Goal: Task Accomplishment & Management: Complete application form

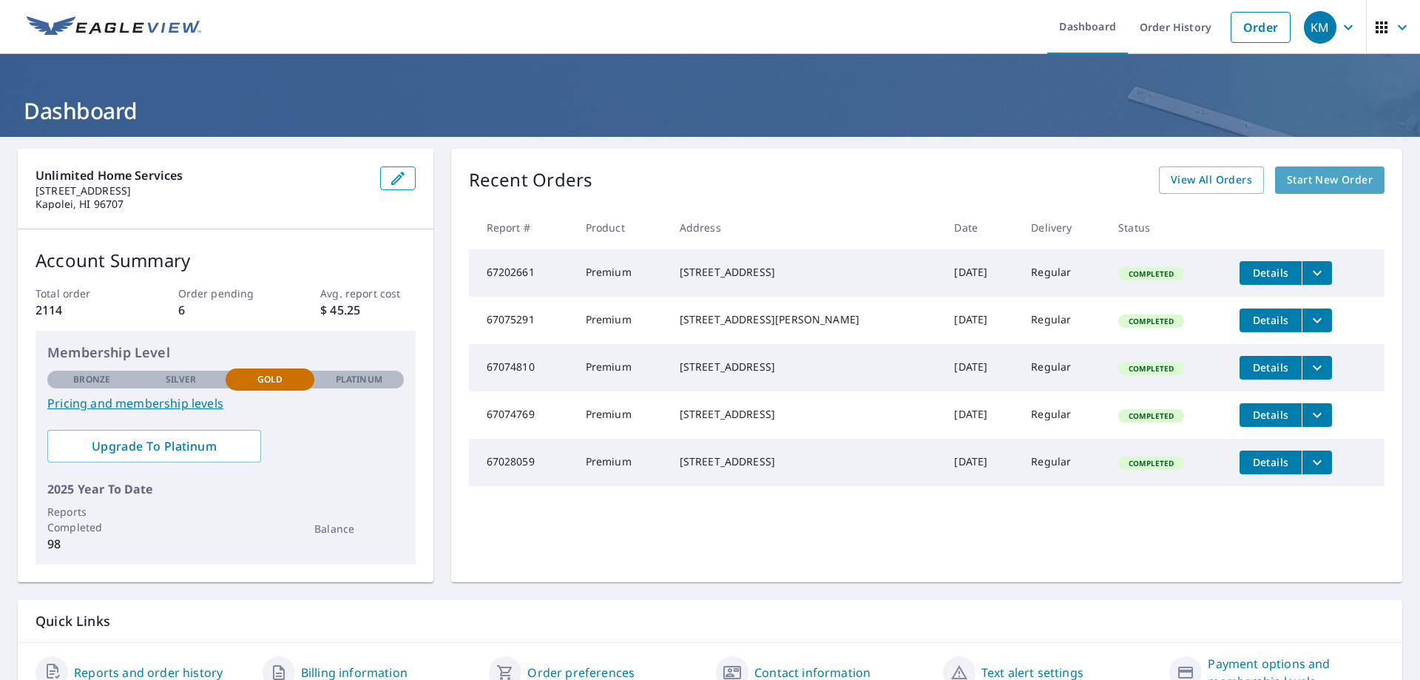
click at [883, 183] on span "Start New Order" at bounding box center [1330, 180] width 86 height 18
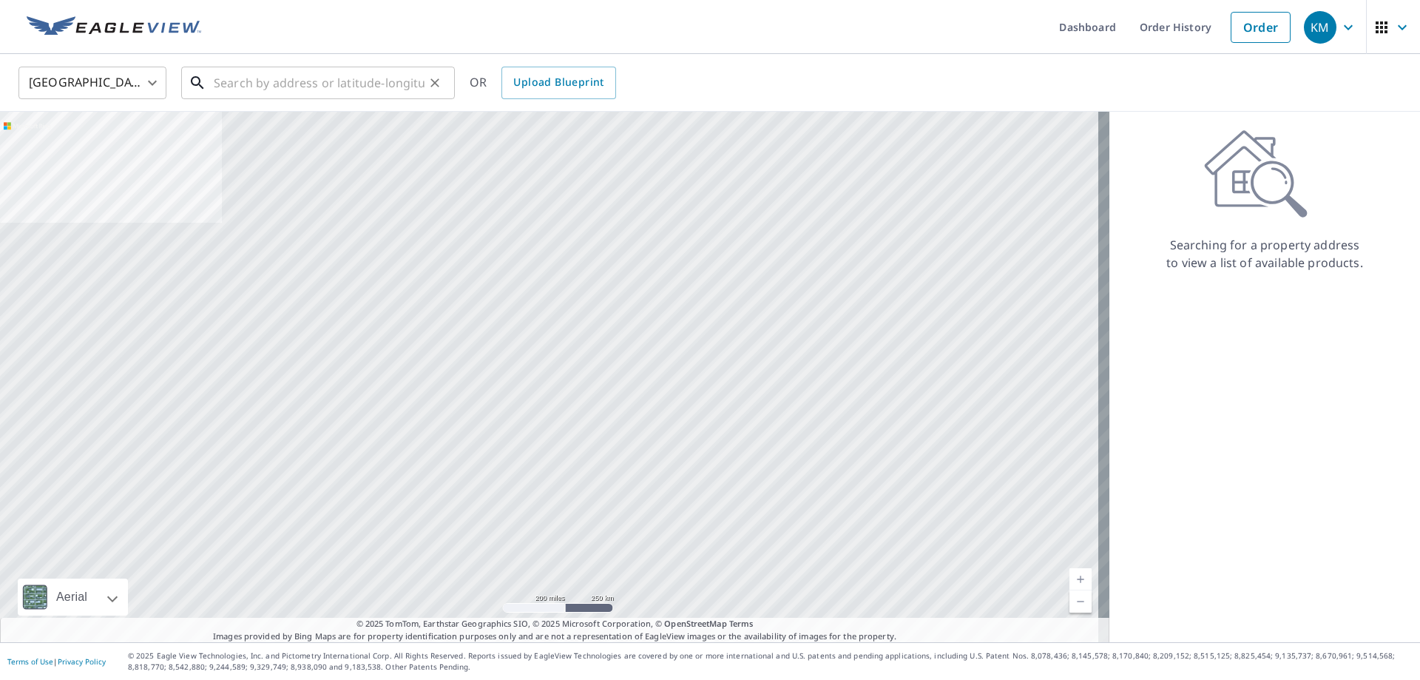
click at [225, 88] on input "text" at bounding box center [319, 82] width 211 height 41
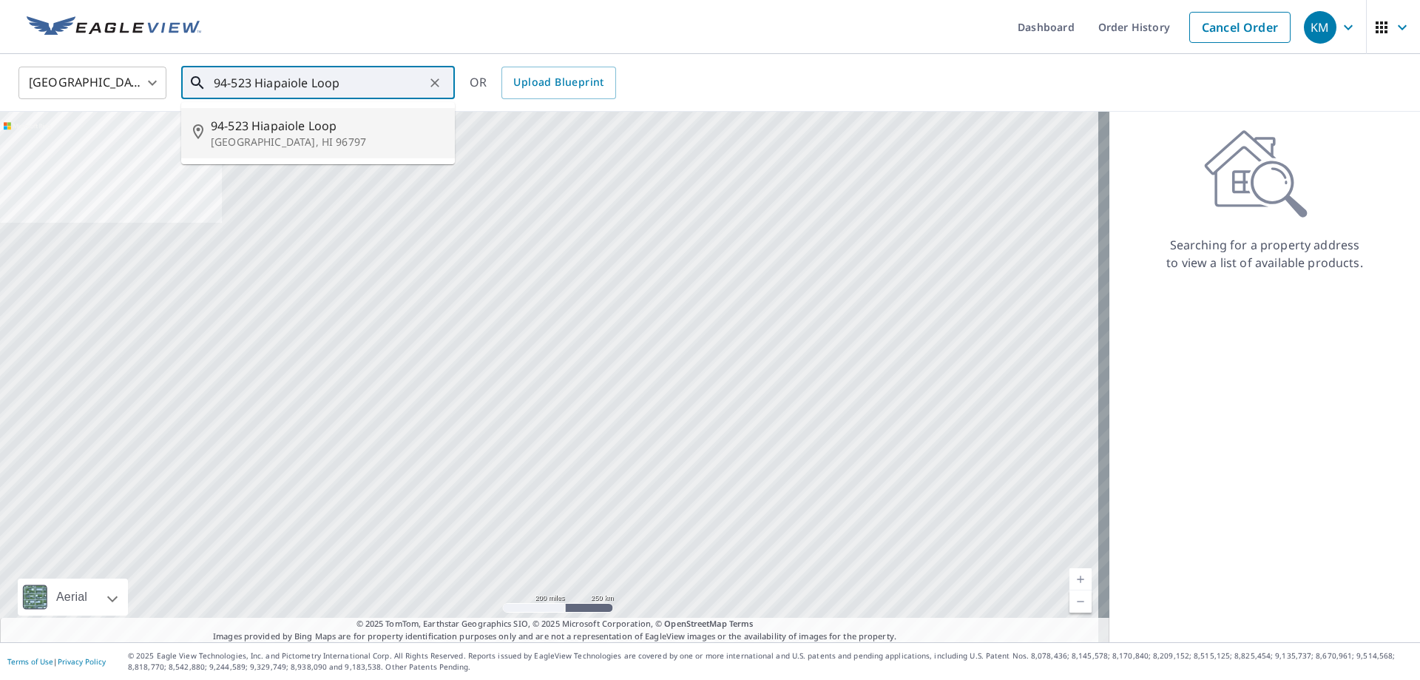
click at [274, 133] on span "94-523 Hiapaiole Loop" at bounding box center [327, 126] width 232 height 18
type input "[STREET_ADDRESS]"
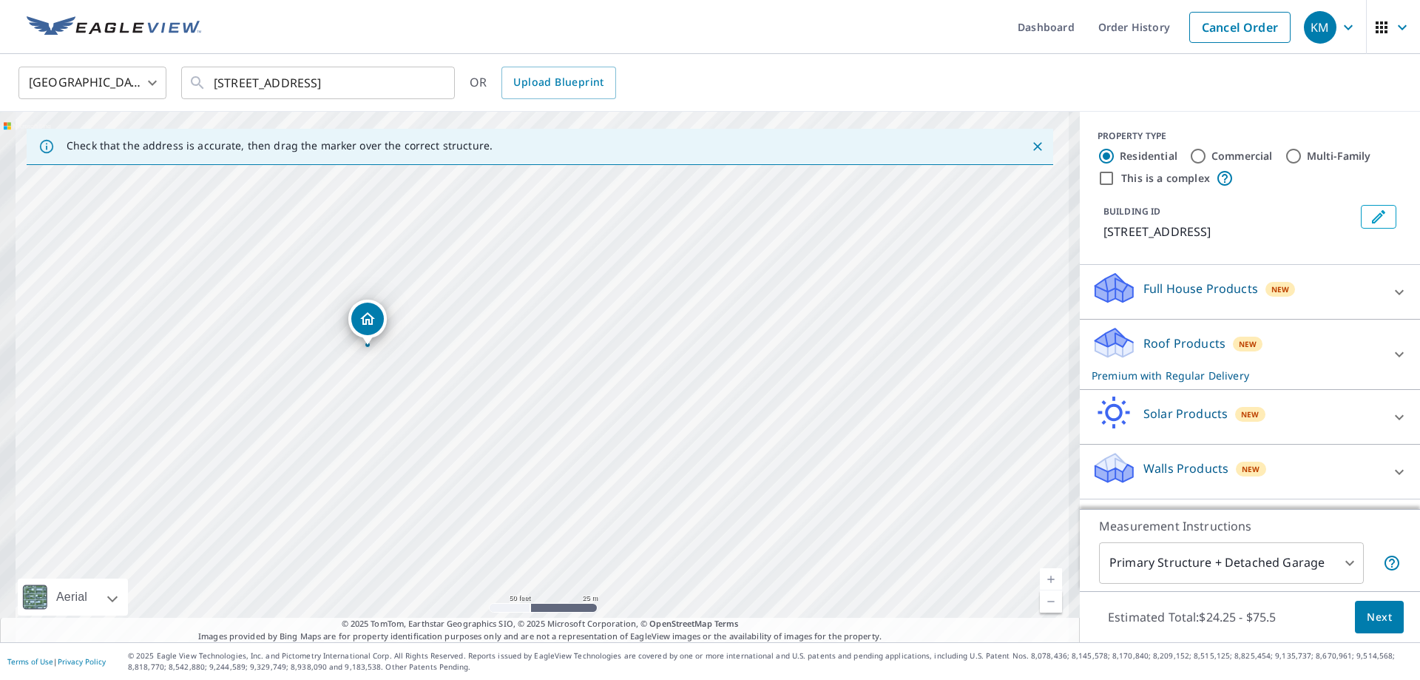
drag, startPoint x: 366, startPoint y: 368, endPoint x: 610, endPoint y: 389, distance: 245.0
click at [610, 389] on div "[STREET_ADDRESS]" at bounding box center [540, 377] width 1080 height 530
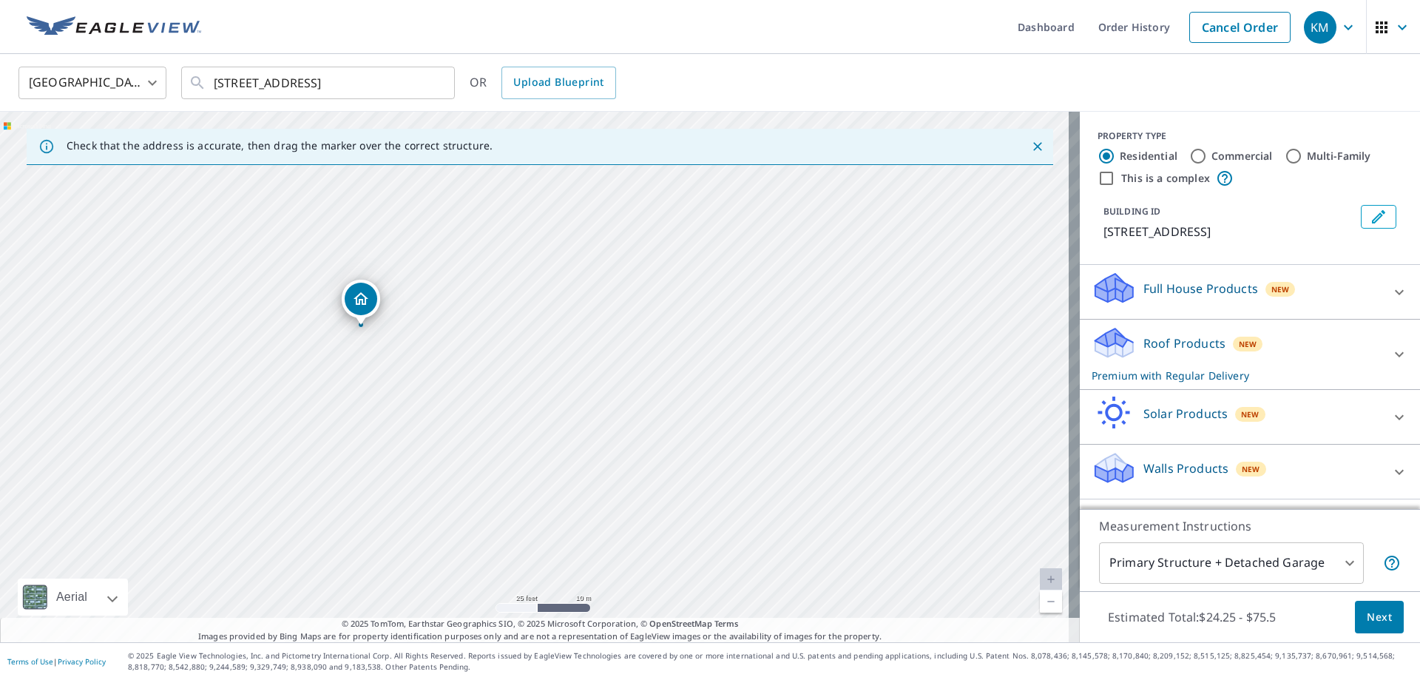
drag, startPoint x: 397, startPoint y: 352, endPoint x: 591, endPoint y: 375, distance: 195.9
click at [591, 375] on div "[STREET_ADDRESS]" at bounding box center [540, 377] width 1080 height 530
drag, startPoint x: 373, startPoint y: 296, endPoint x: 381, endPoint y: 291, distance: 9.3
click at [883, 619] on span "Next" at bounding box center [1379, 617] width 25 height 18
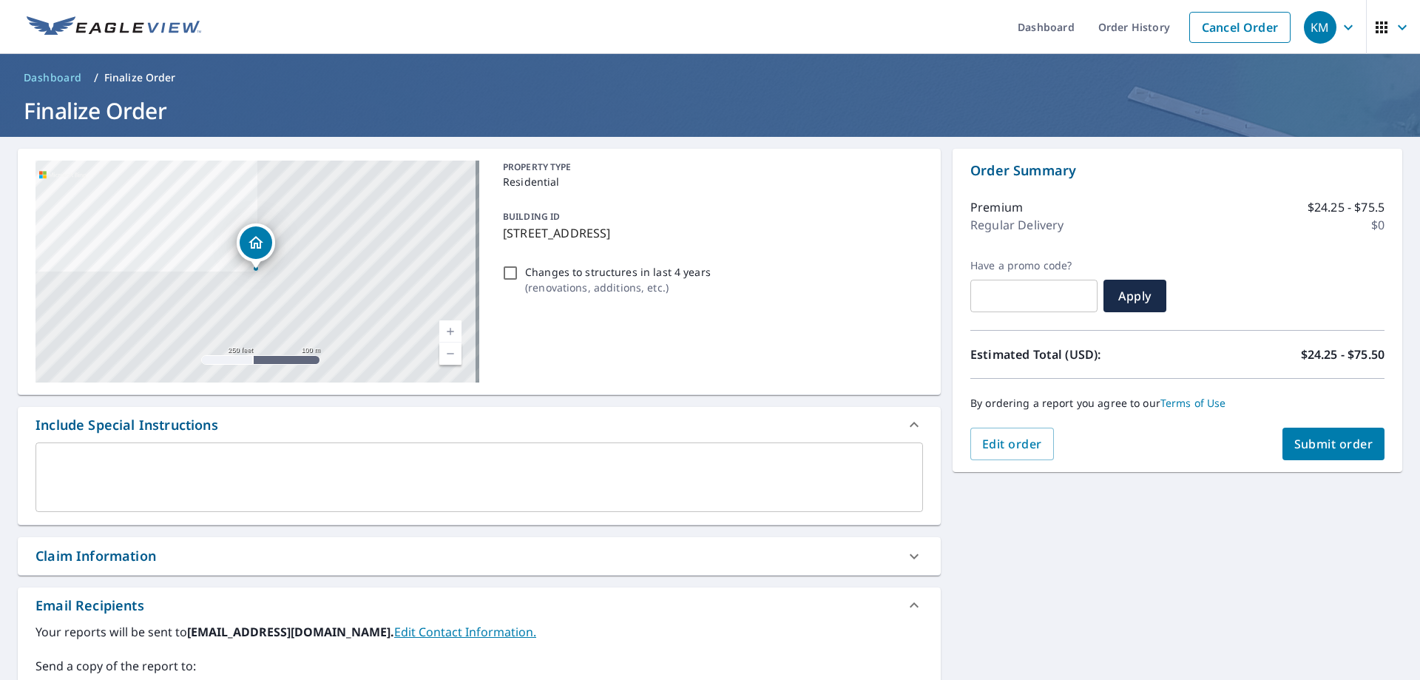
scroll to position [222, 0]
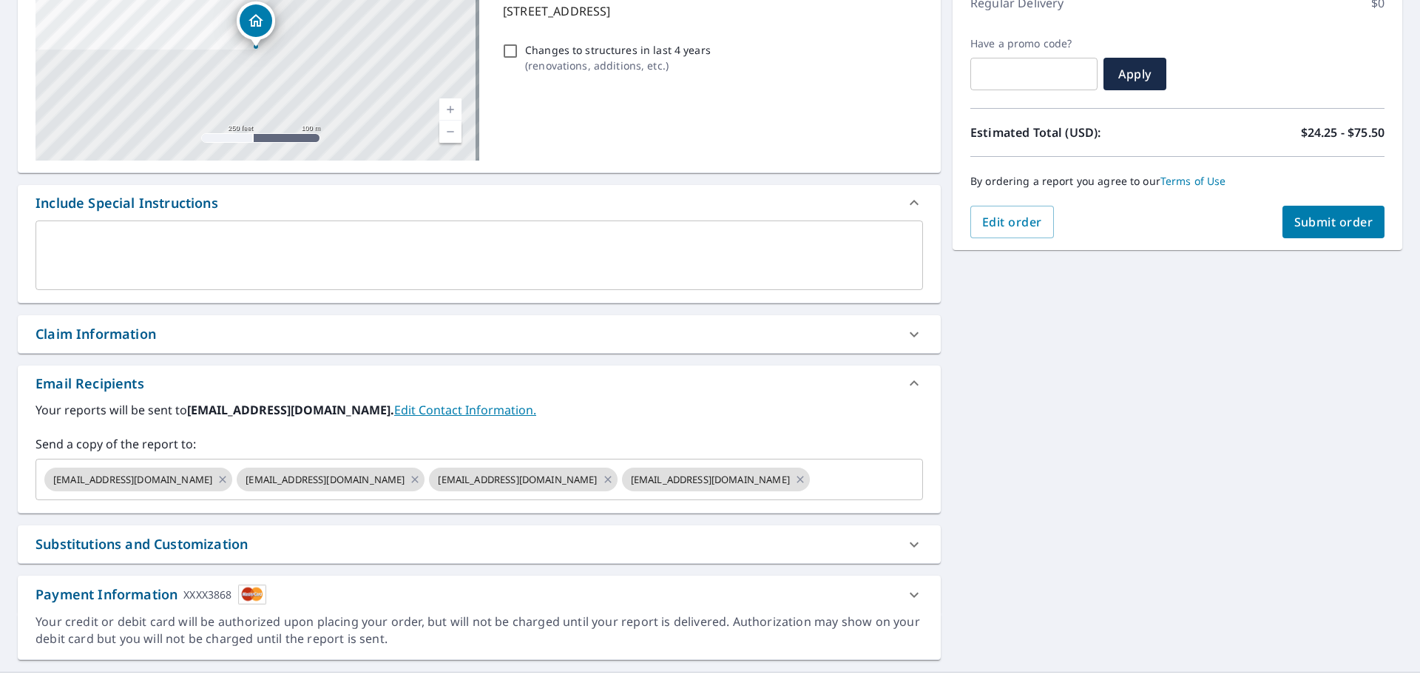
click at [174, 337] on div "Claim Information" at bounding box center [466, 334] width 861 height 20
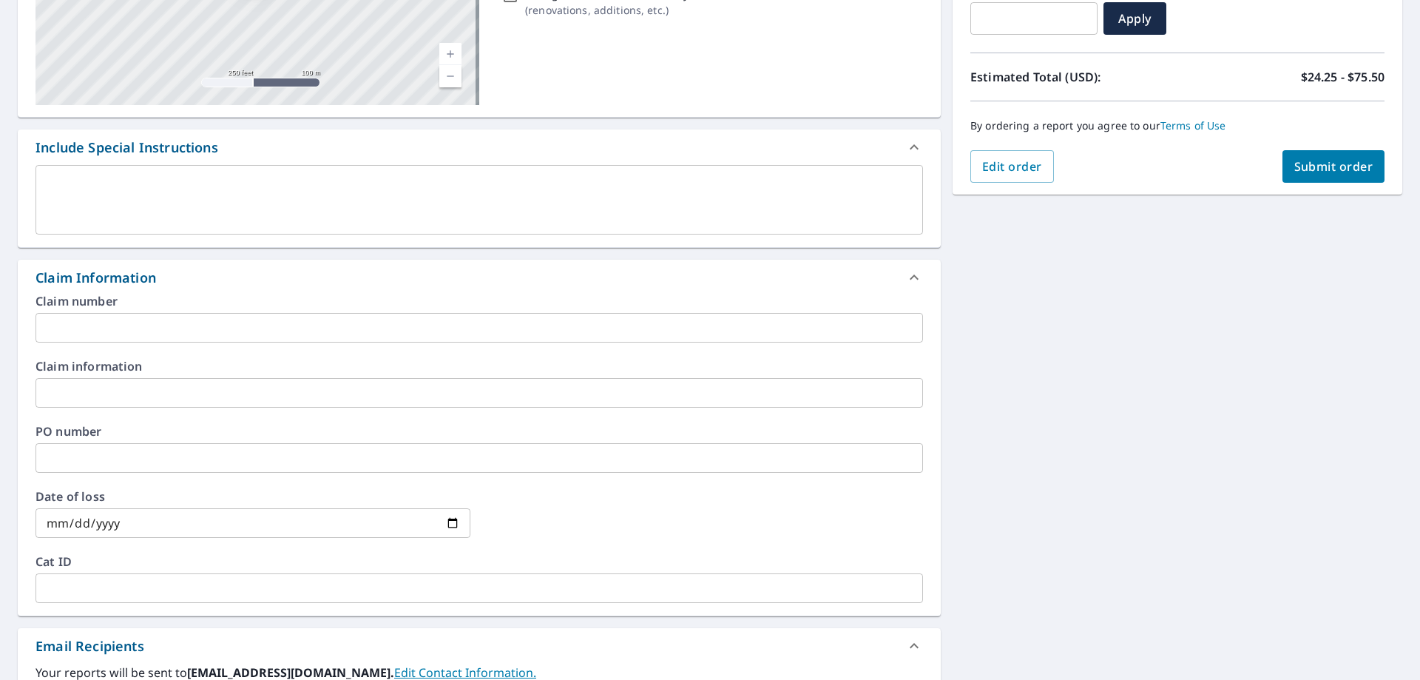
scroll to position [370, 0]
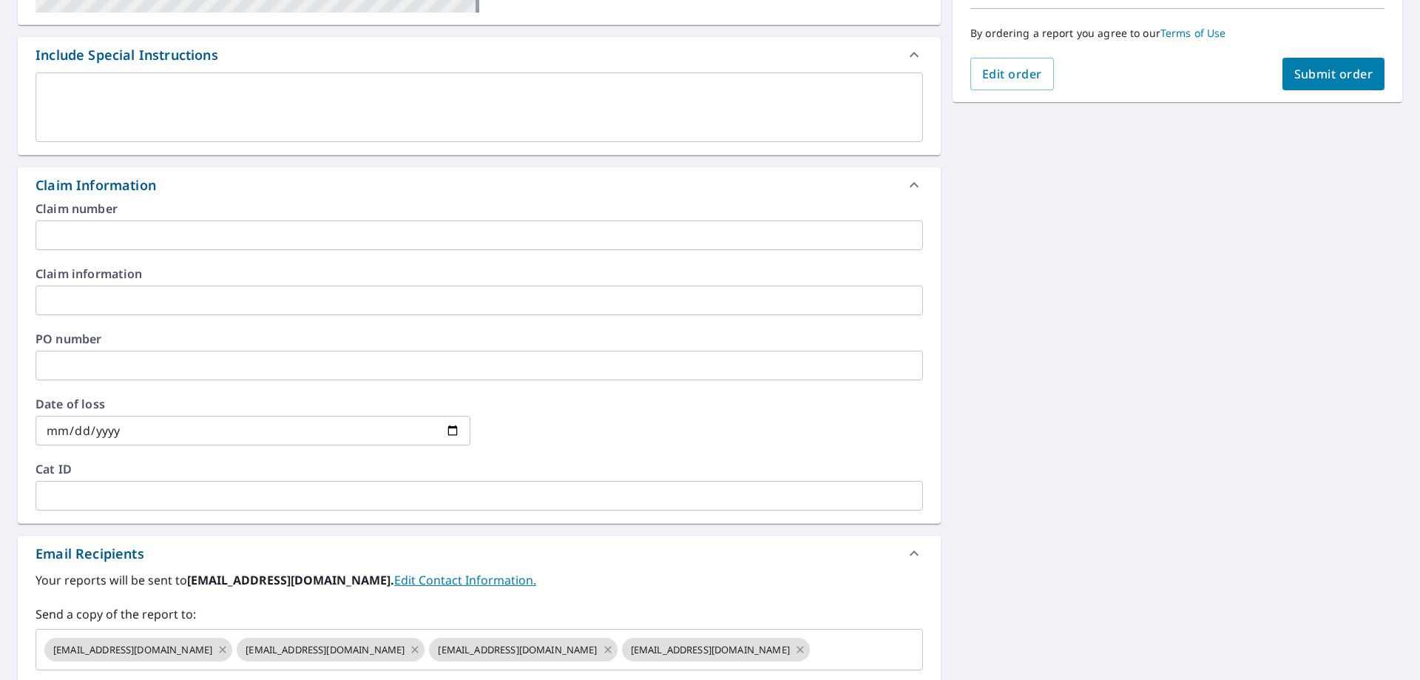
click at [132, 242] on input "text" at bounding box center [480, 235] width 888 height 30
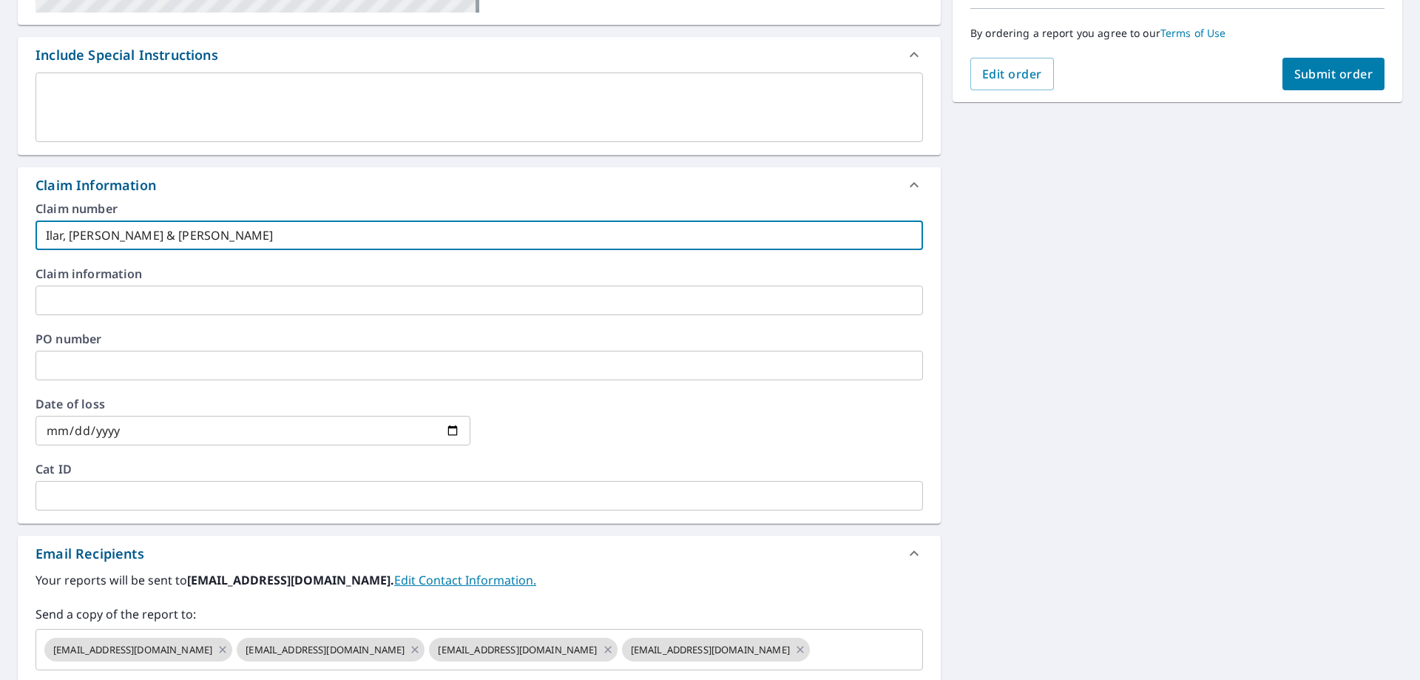
type input "Ilar, [PERSON_NAME] & [PERSON_NAME]"
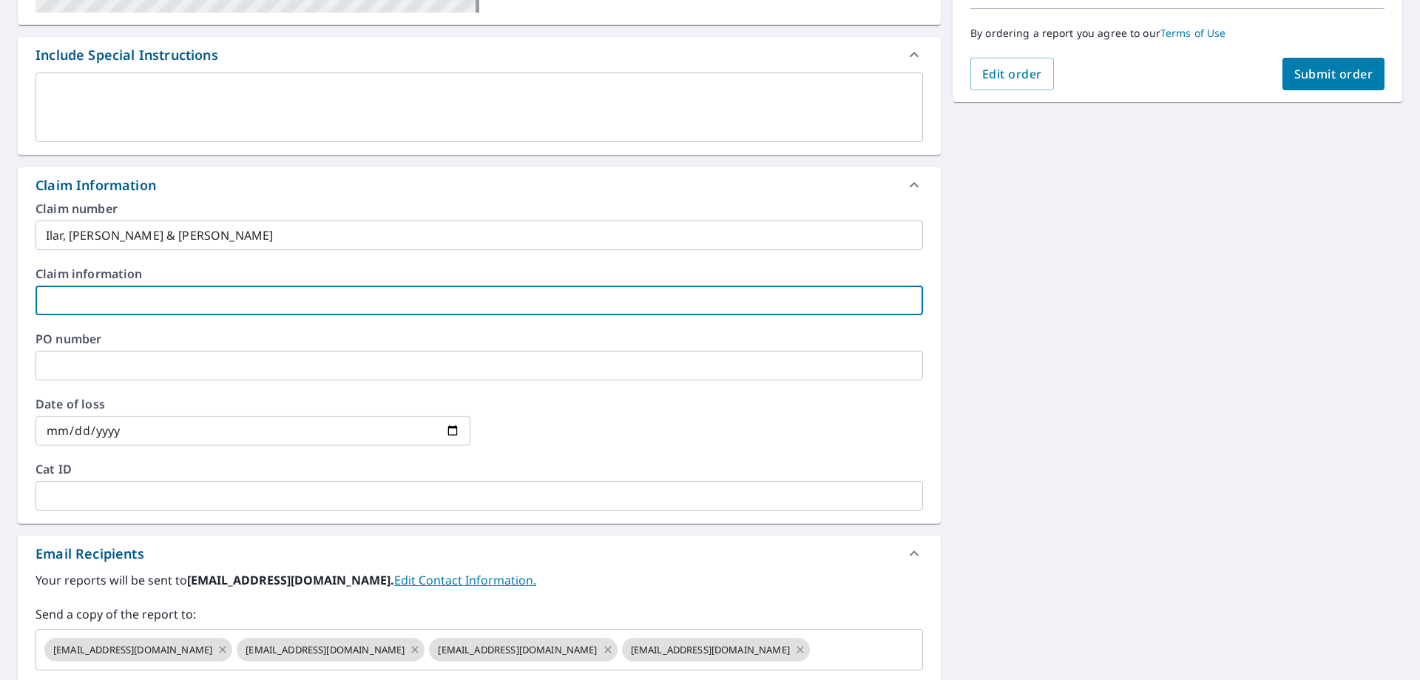
click at [138, 297] on input "text" at bounding box center [480, 301] width 888 height 30
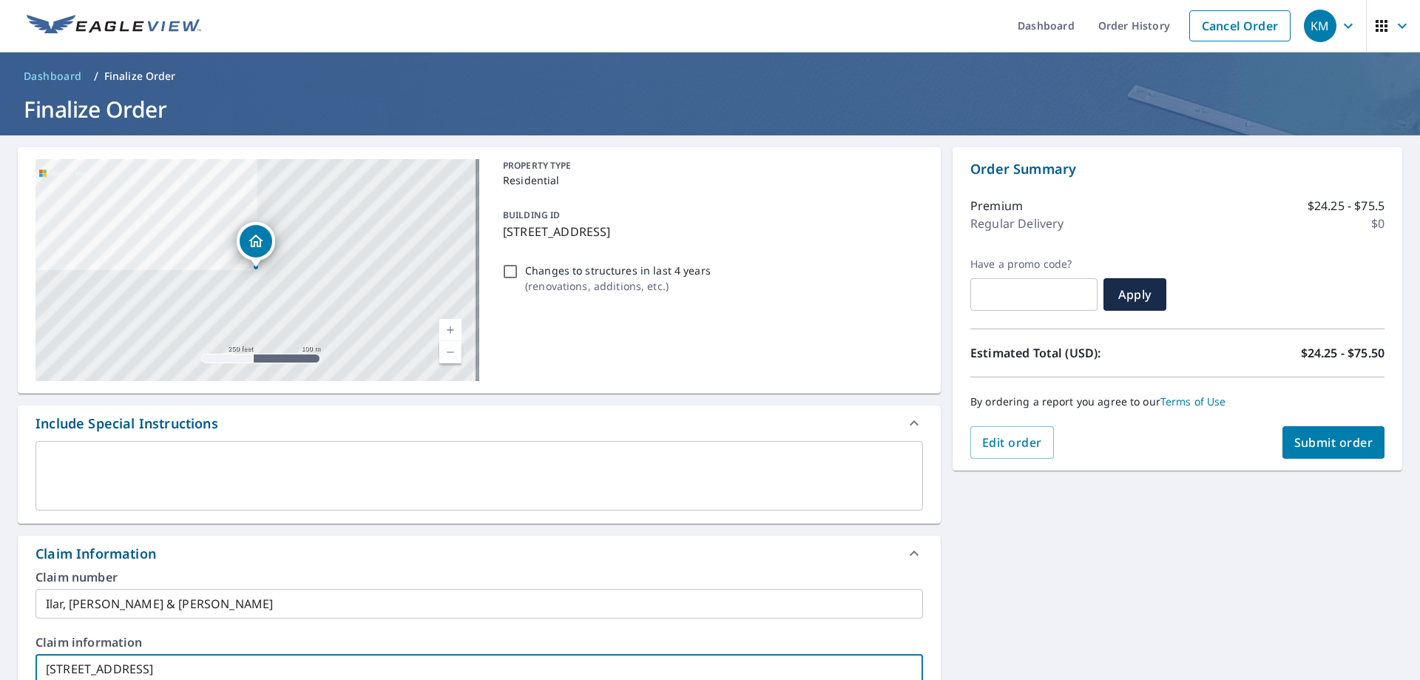
scroll to position [0, 0]
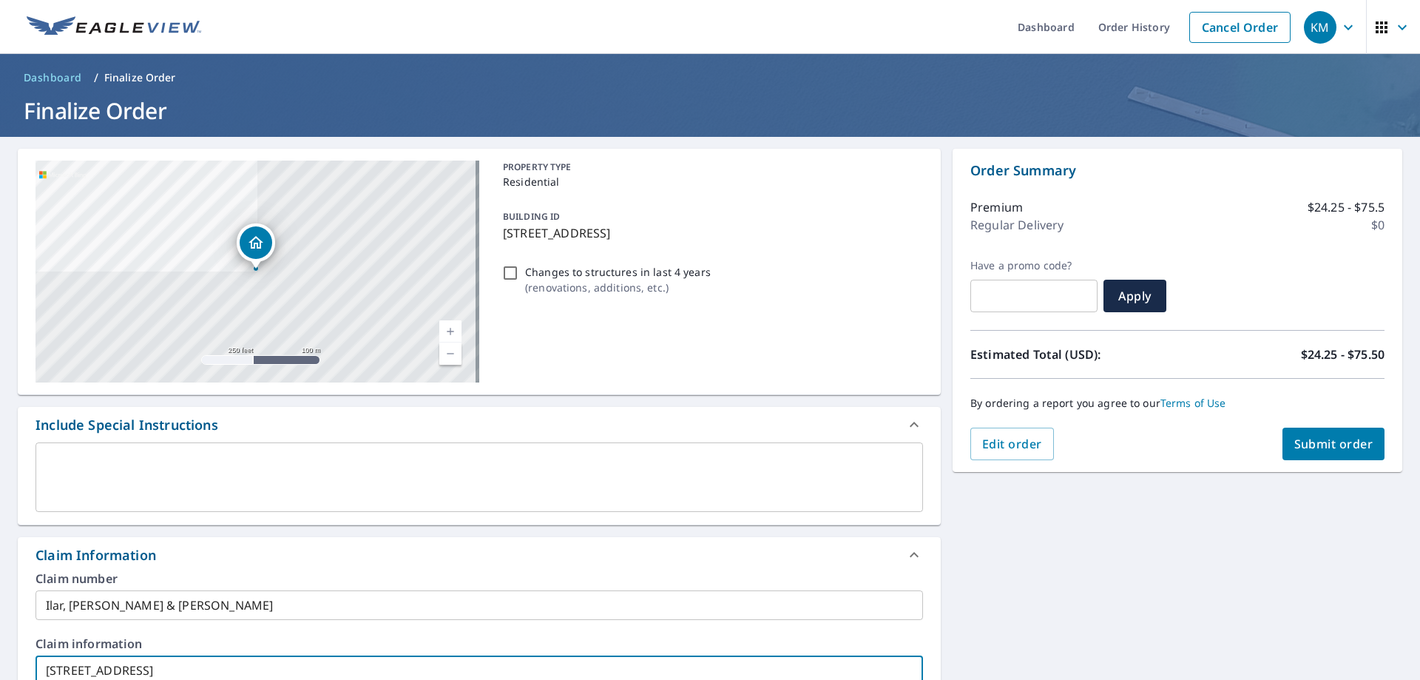
type input "[STREET_ADDRESS]"
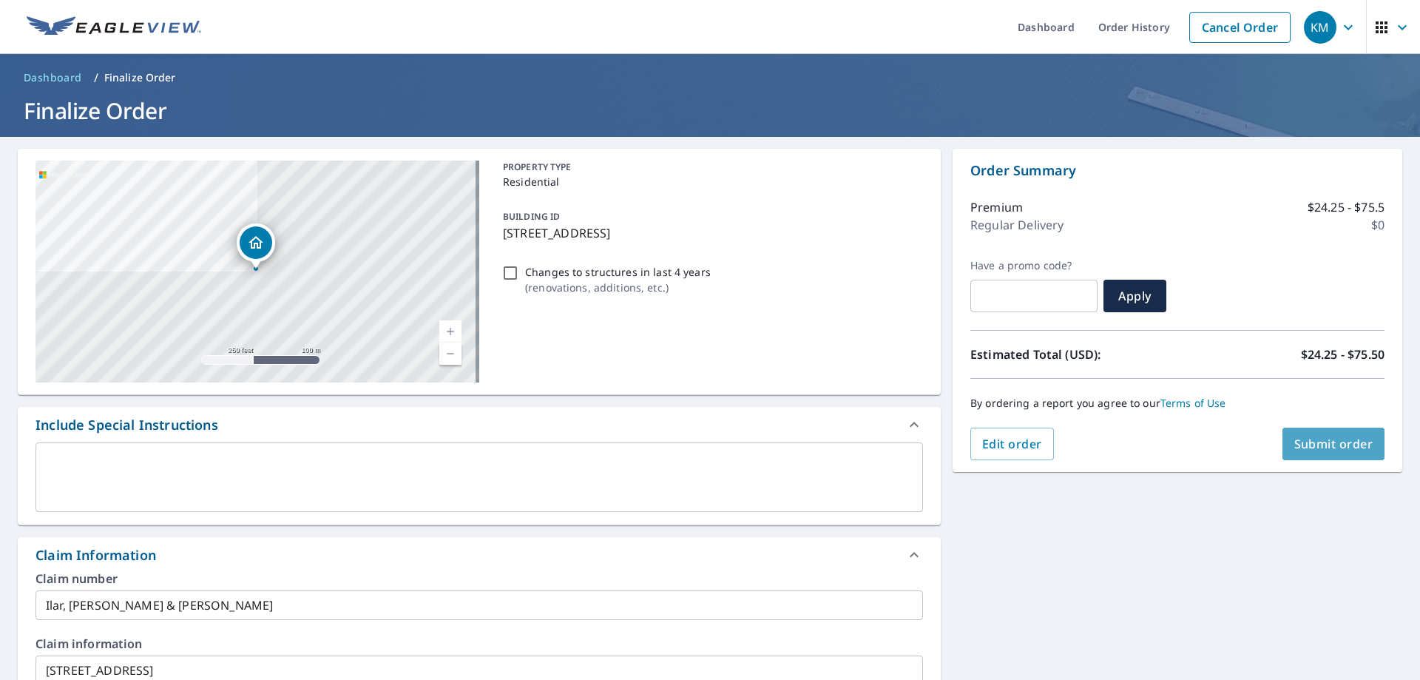
click at [883, 447] on span "Submit order" at bounding box center [1334, 444] width 79 height 16
